Goal: Task Accomplishment & Management: Use online tool/utility

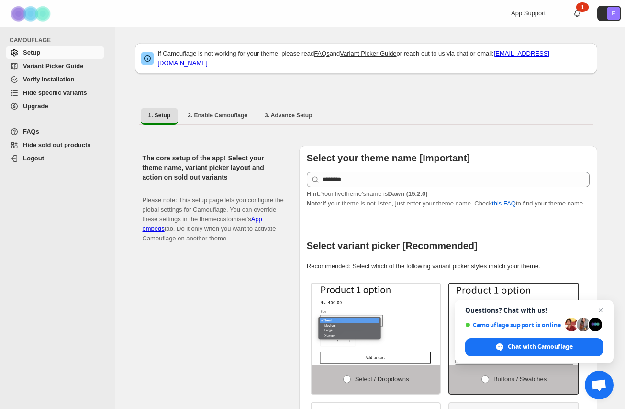
click at [59, 88] on span "Hide specific variants" at bounding box center [62, 93] width 79 height 10
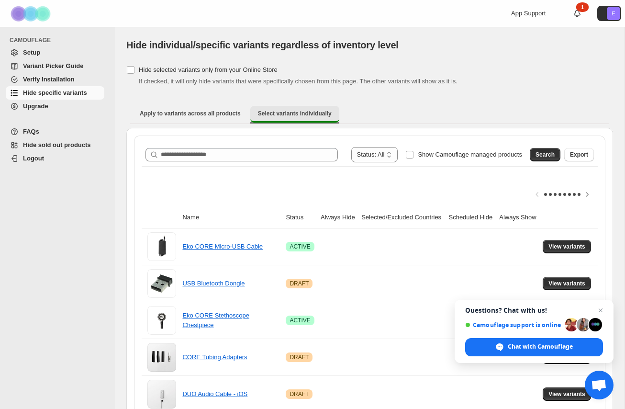
click at [292, 113] on span "Select variants individually" at bounding box center [295, 114] width 74 height 8
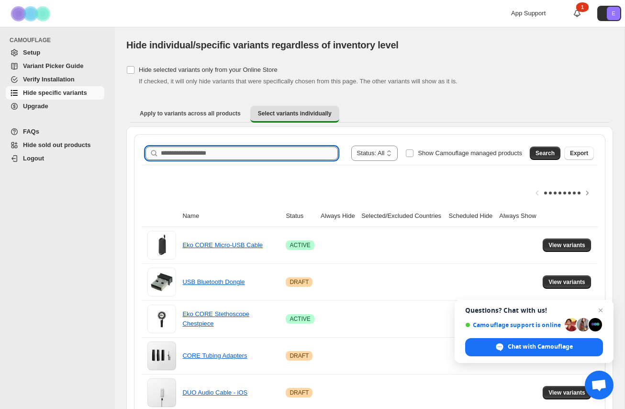
click at [281, 155] on input "Search product name" at bounding box center [249, 152] width 177 height 13
click at [205, 154] on input "*******" at bounding box center [241, 152] width 160 height 13
type input "**********"
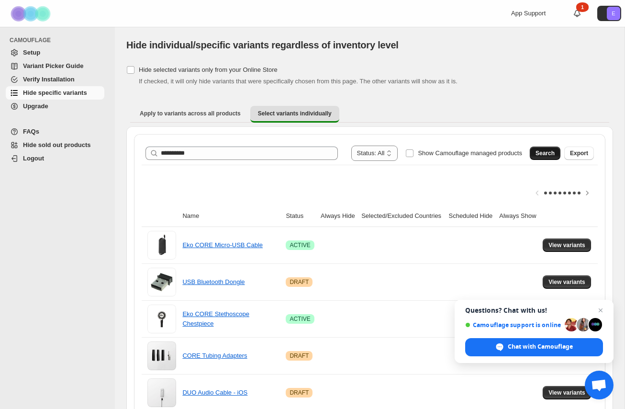
click at [542, 151] on span "Search" at bounding box center [544, 153] width 19 height 8
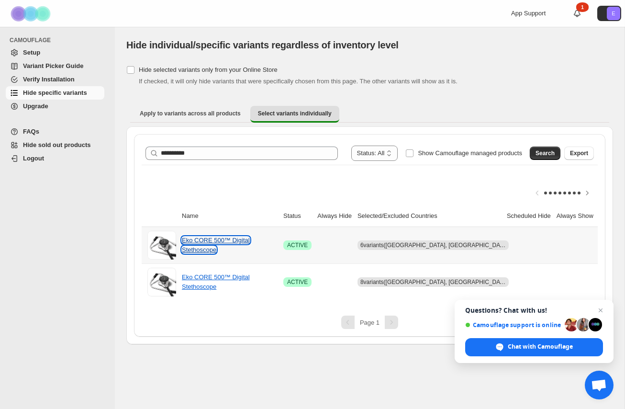
click at [219, 241] on link "Eko CORE 500™ Digital Stethoscope" at bounding box center [216, 244] width 68 height 17
click at [605, 245] on span "View variants" at bounding box center [623, 245] width 37 height 8
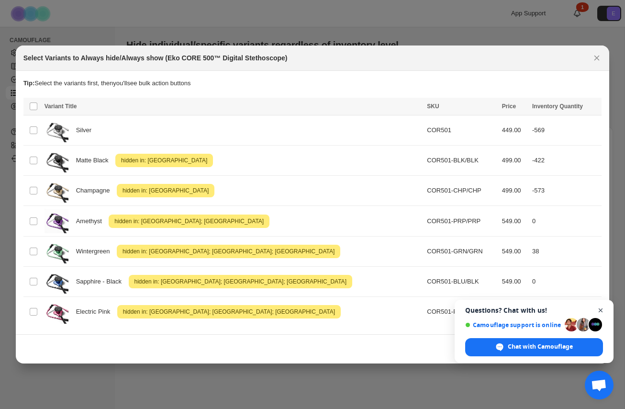
click at [603, 310] on span "Open chat" at bounding box center [601, 310] width 12 height 12
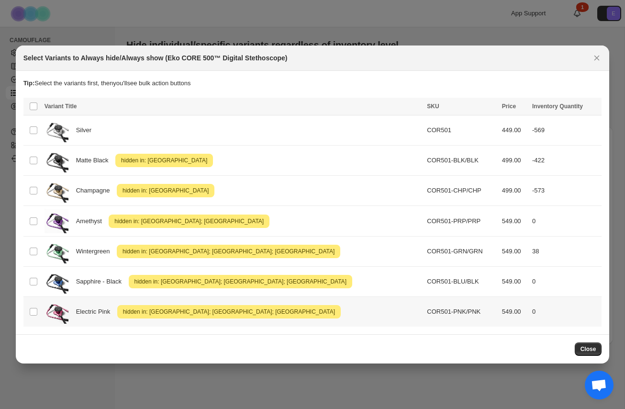
click at [201, 308] on span "hidden in: United Kingdom; Canada; United States" at bounding box center [229, 311] width 216 height 11
click at [595, 107] on icon "More actions" at bounding box center [592, 107] width 10 height 10
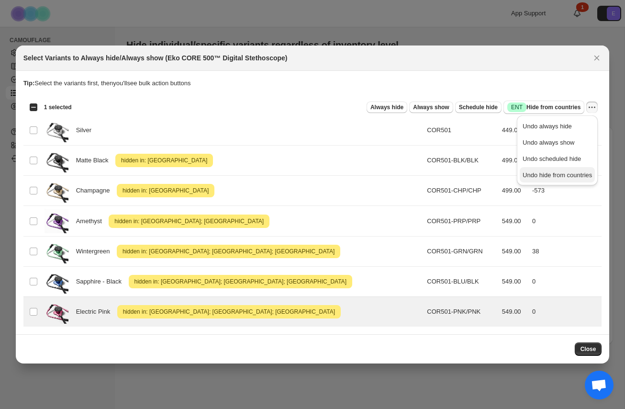
click at [548, 176] on span "Undo hide from countries" at bounding box center [557, 174] width 69 height 7
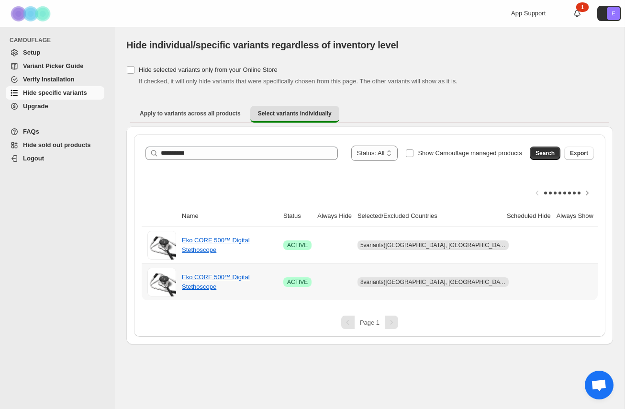
click at [605, 285] on span "View variants" at bounding box center [623, 282] width 37 height 8
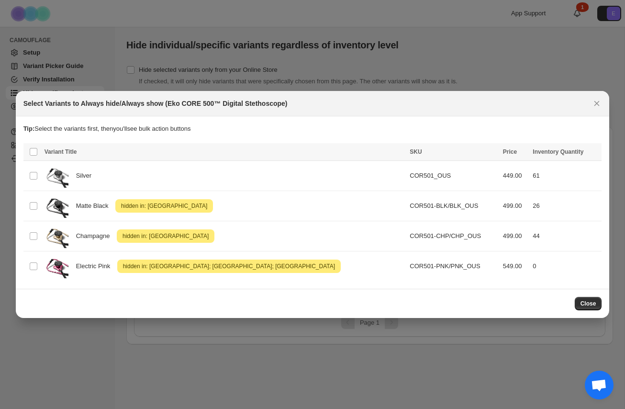
click at [524, 32] on div at bounding box center [312, 204] width 625 height 409
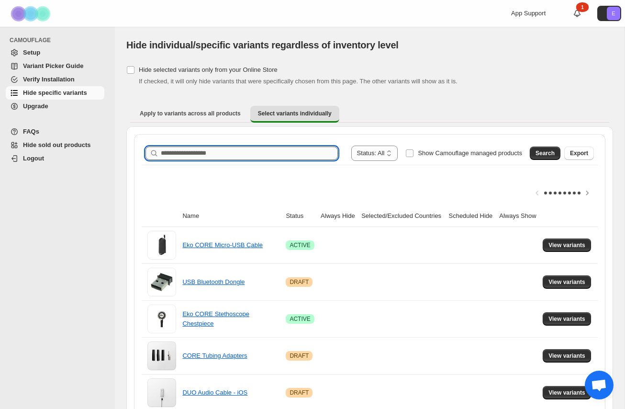
click at [269, 156] on input "Search product name" at bounding box center [249, 152] width 177 height 13
paste input "**********"
type input "**********"
click at [540, 148] on button "Search" at bounding box center [545, 152] width 31 height 13
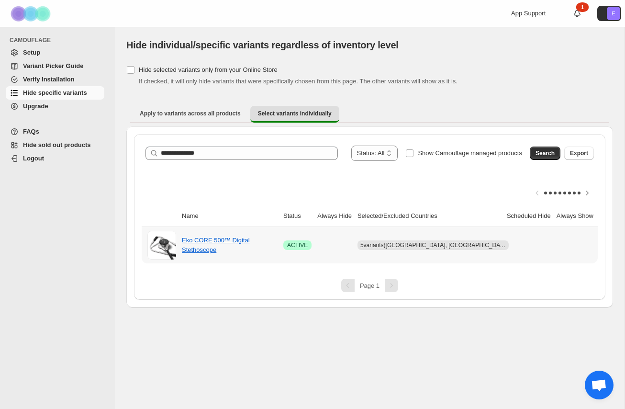
click at [605, 244] on span "View variants" at bounding box center [623, 245] width 37 height 8
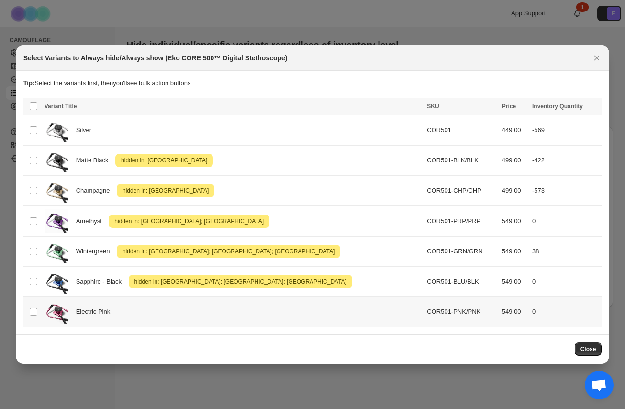
click at [176, 311] on div "Electric Pink" at bounding box center [233, 312] width 377 height 24
click at [549, 106] on span "Success ENT Hide from countries" at bounding box center [543, 107] width 73 height 10
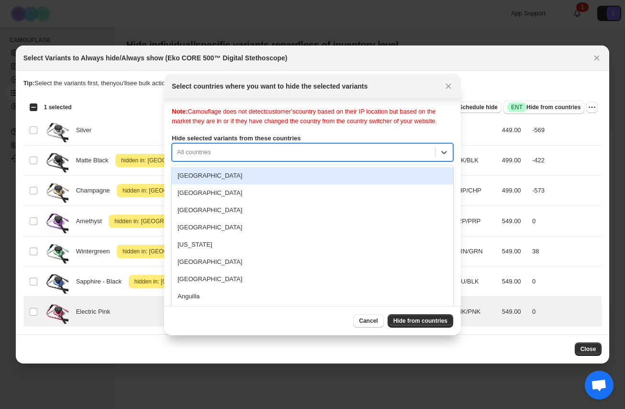
scroll to position [12, 0]
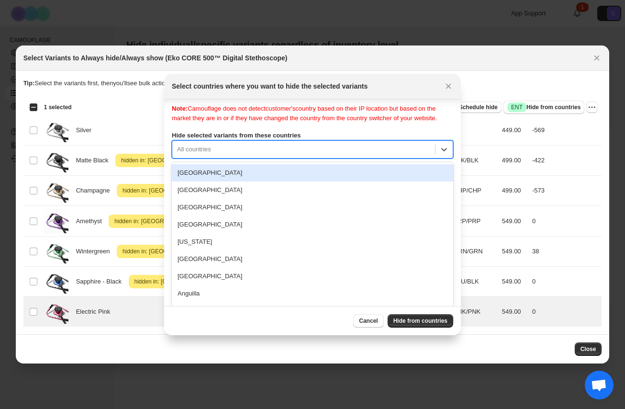
click at [377, 156] on div "All countries" at bounding box center [303, 149] width 263 height 15
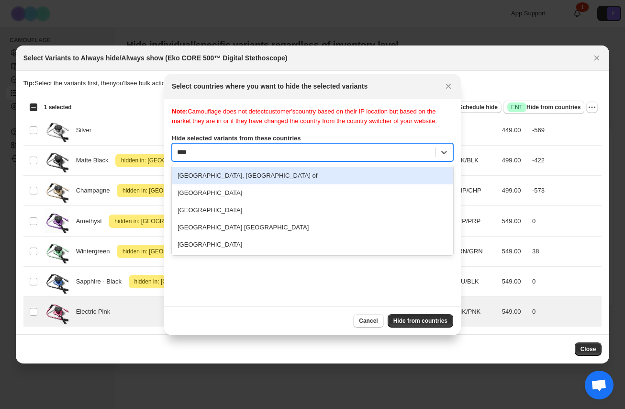
type input "*****"
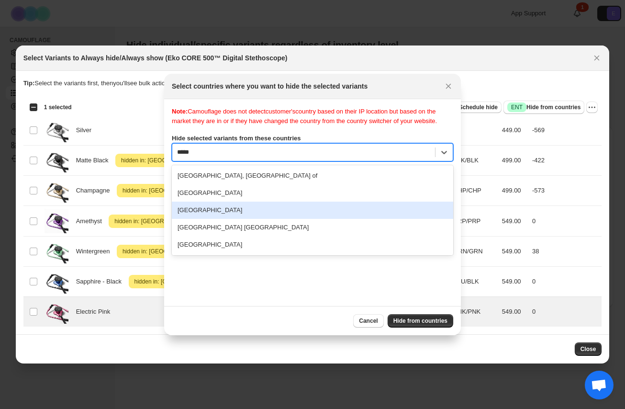
click at [308, 219] on div "United Kingdom" at bounding box center [312, 209] width 281 height 17
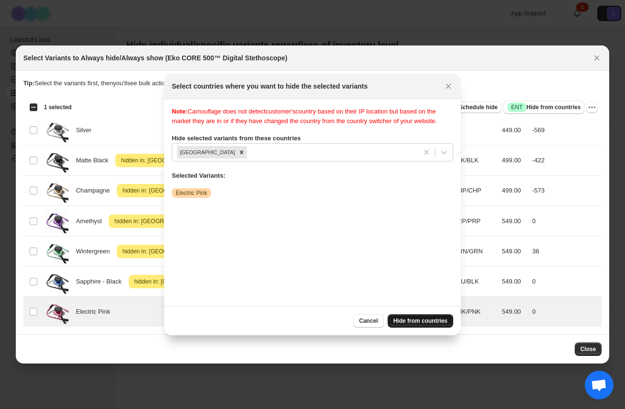
click at [420, 322] on span "Hide from countries" at bounding box center [420, 321] width 54 height 8
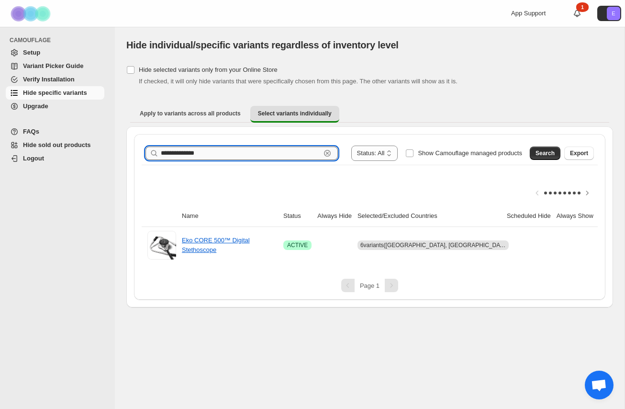
click at [238, 152] on input "**********" at bounding box center [241, 152] width 160 height 13
paste input "text"
type input "**********"
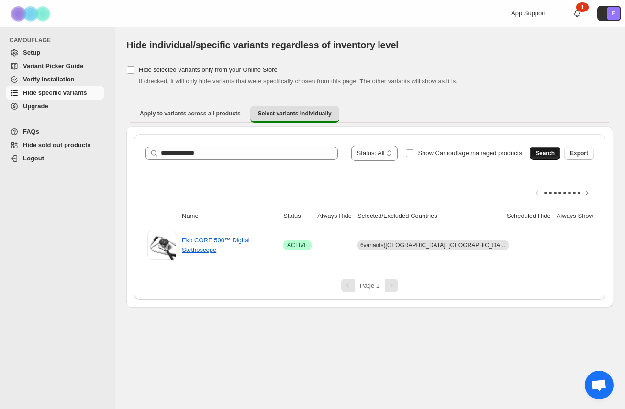
click at [542, 150] on span "Search" at bounding box center [544, 153] width 19 height 8
click at [605, 242] on span "View variants" at bounding box center [623, 245] width 37 height 8
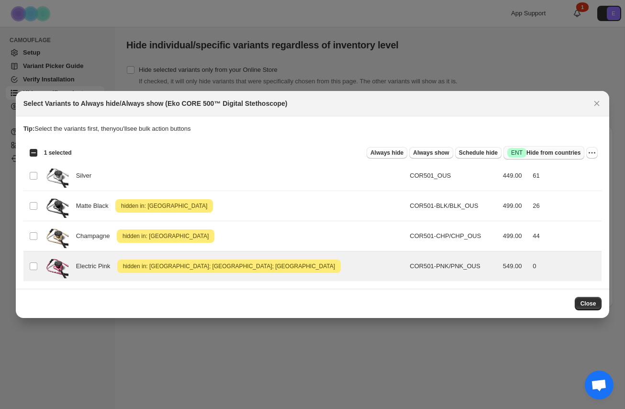
click at [540, 149] on span "Success ENT Hide from countries" at bounding box center [543, 153] width 73 height 10
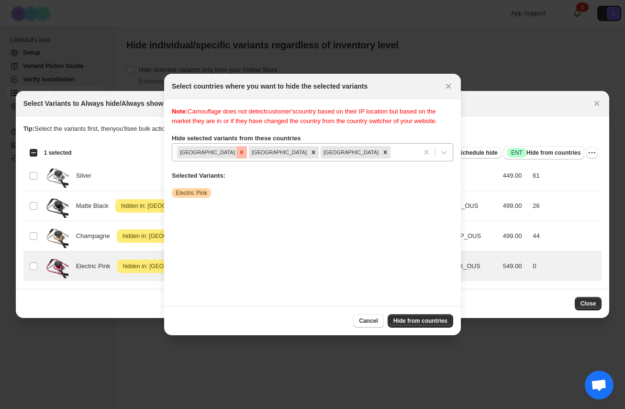
click at [240, 154] on icon "Remove Canada" at bounding box center [241, 151] width 3 height 3
click at [400, 319] on span "Hide from countries" at bounding box center [420, 321] width 54 height 8
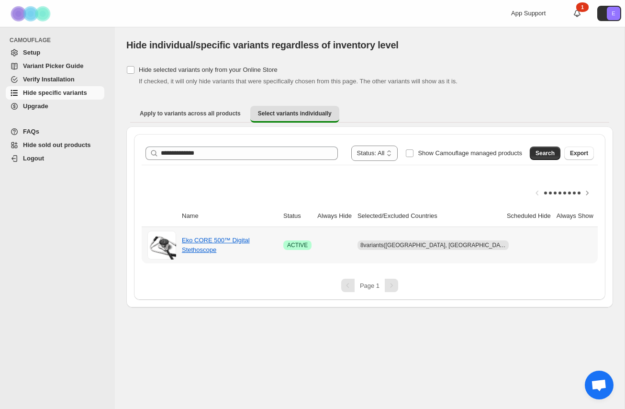
click at [605, 241] on span "View variants" at bounding box center [623, 245] width 37 height 8
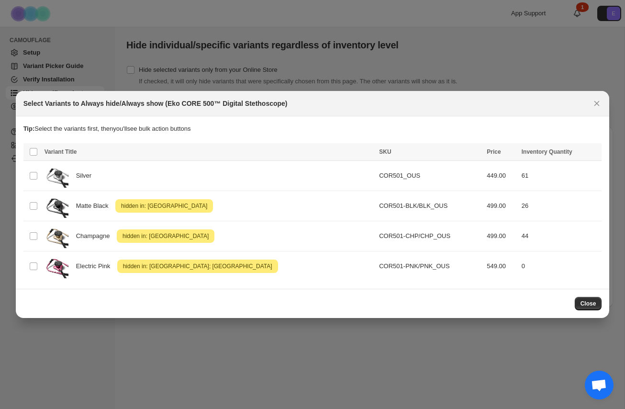
click at [435, 42] on div at bounding box center [312, 204] width 625 height 409
